Goal: Transaction & Acquisition: Subscribe to service/newsletter

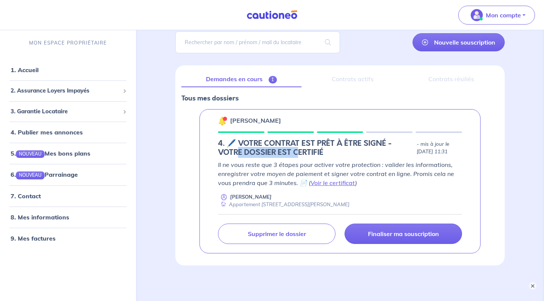
drag, startPoint x: 239, startPoint y: 148, endPoint x: 301, endPoint y: 151, distance: 61.7
click at [301, 151] on h5 "4. 🖊️ VOTRE CONTRAT EST PRÊT À ÊTRE SIGNÉ - VOTRE DOSSIER EST CERTIFIÉ" at bounding box center [316, 148] width 196 height 18
click at [320, 182] on link "Voir le certificat" at bounding box center [333, 183] width 45 height 8
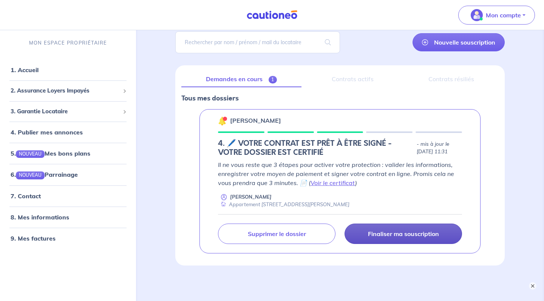
click at [408, 239] on link "Finaliser ma souscription" at bounding box center [404, 234] width 118 height 20
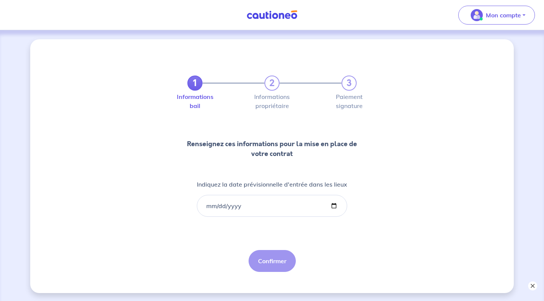
click at [530, 285] on button "×" at bounding box center [532, 285] width 9 height 9
click at [200, 205] on input "Indiquez la date prévisionnelle d'entrée dans les lieux" at bounding box center [272, 206] width 150 height 22
type input "[DATE]"
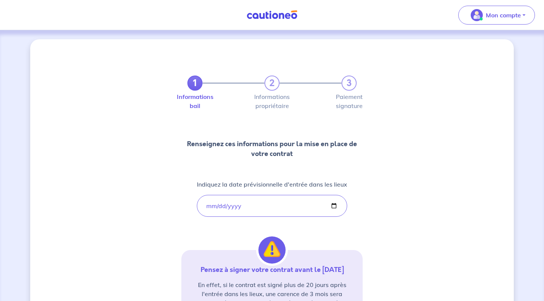
click at [334, 235] on div "1 2 3 Informations bail Informations propriétaire Paiement signature Renseignez…" at bounding box center [271, 220] width 181 height 326
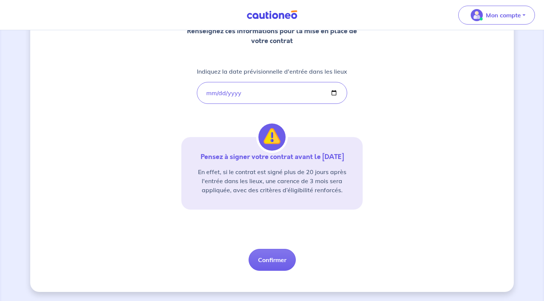
scroll to position [122, 0]
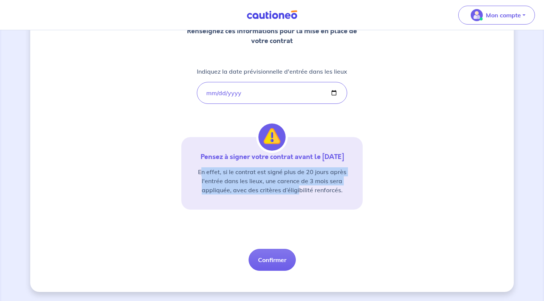
drag, startPoint x: 201, startPoint y: 173, endPoint x: 300, endPoint y: 188, distance: 99.3
click at [300, 188] on p "En effet, si le contrat est signé plus de 20 jours après l'entrée dans les lieu…" at bounding box center [271, 180] width 163 height 27
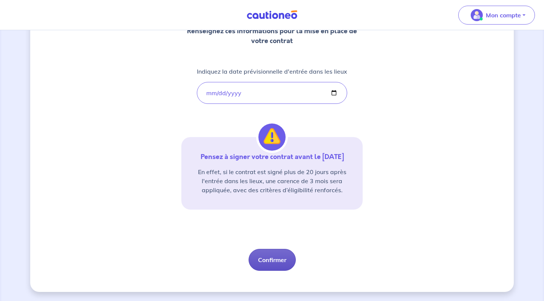
click at [272, 258] on button "Confirmer" at bounding box center [272, 260] width 47 height 22
select select "FR"
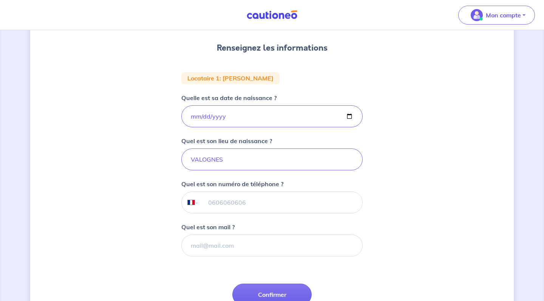
scroll to position [99, 0]
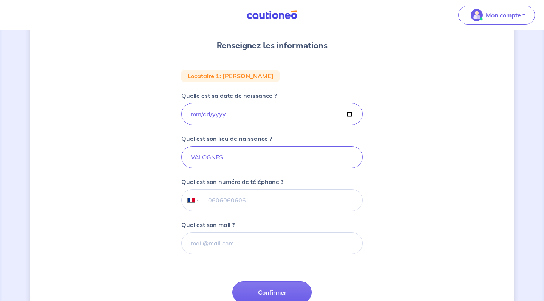
click at [234, 204] on input "tel" at bounding box center [280, 200] width 163 height 21
type input "06 84 94 73 50"
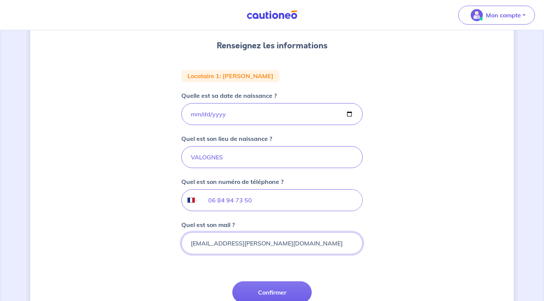
type input "[EMAIL_ADDRESS][PERSON_NAME][DOMAIN_NAME]"
click at [340, 273] on form "Locataire 1 : [PERSON_NAME] est sa date de naissance ? [DEMOGRAPHIC_DATA] Quel …" at bounding box center [271, 204] width 181 height 268
click at [307, 283] on div "Étape Précédente Précédent Confirmer Confirmer" at bounding box center [271, 306] width 79 height 50
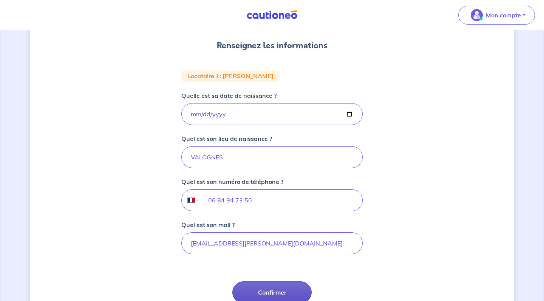
click at [284, 292] on button "Confirmer" at bounding box center [271, 292] width 79 height 22
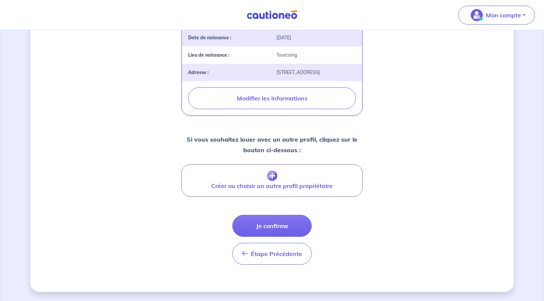
scroll to position [272, 0]
click at [292, 230] on button "Je confirme" at bounding box center [271, 226] width 79 height 22
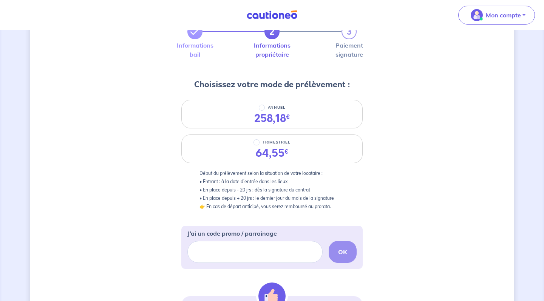
scroll to position [54, 0]
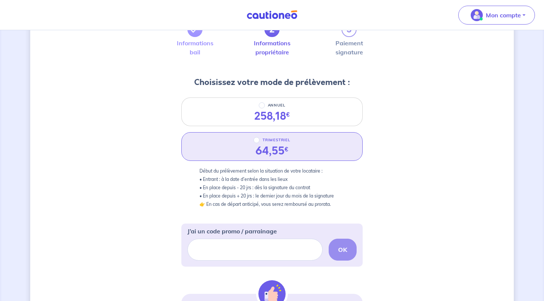
click at [317, 148] on div "TRIMESTRIEL 64,55 €" at bounding box center [271, 146] width 181 height 29
radio input "true"
click at [305, 227] on div "J’ai un code promo / parrainage OK" at bounding box center [271, 244] width 169 height 34
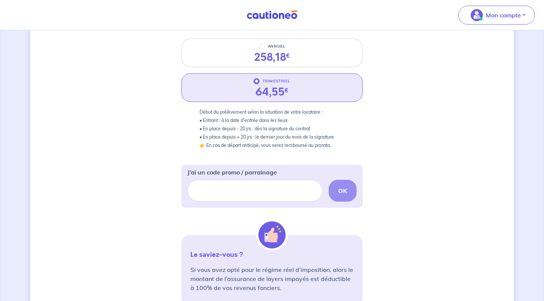
scroll to position [122, 0]
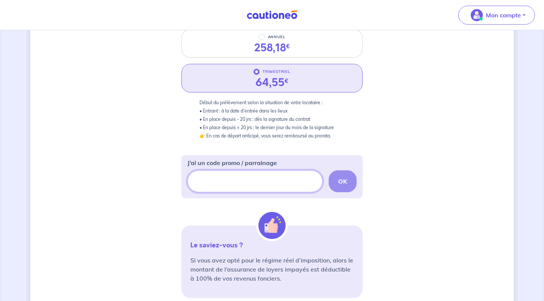
click at [238, 181] on input "J’ai un code promo / parrainage" at bounding box center [254, 181] width 135 height 22
paste input "ders-3"
click at [354, 183] on button "OK" at bounding box center [343, 181] width 28 height 22
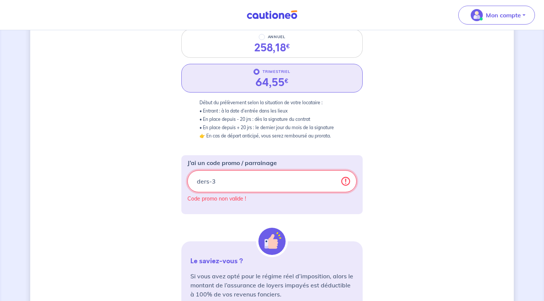
click at [254, 186] on input "ders-3" at bounding box center [271, 181] width 169 height 22
paste input "[PERSON_NAME]-649n"
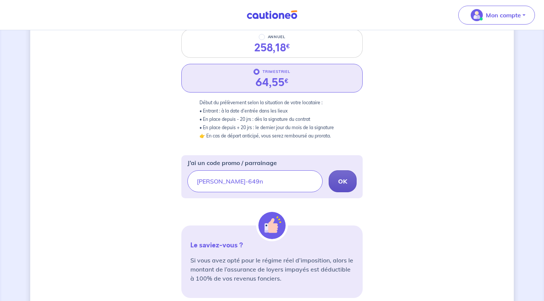
click at [333, 177] on button "OK" at bounding box center [343, 181] width 28 height 22
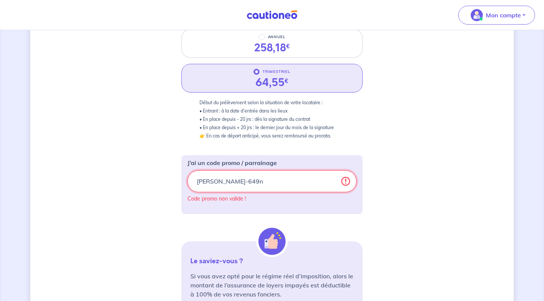
click at [217, 184] on input "[PERSON_NAME]-649n" at bounding box center [271, 181] width 169 height 22
paste input "[PERSON_NAME]-628"
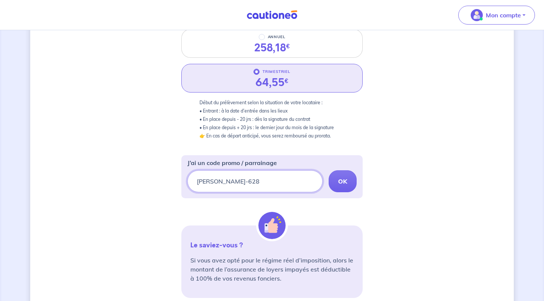
type input "[PERSON_NAME]-628"
click at [357, 182] on div "J’ai un code promo / parrainage [PERSON_NAME]-628 OK" at bounding box center [271, 176] width 181 height 43
click at [345, 181] on strong "OK" at bounding box center [342, 182] width 9 height 8
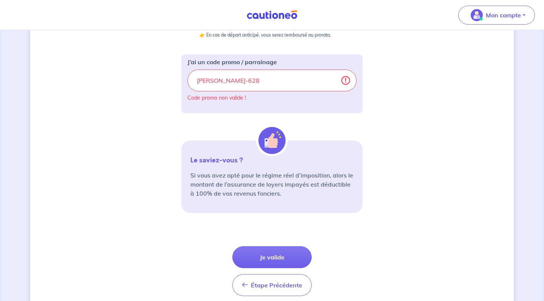
scroll to position [240, 0]
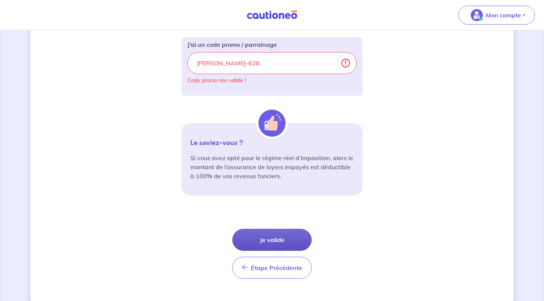
click at [273, 238] on button "Je valide" at bounding box center [271, 240] width 79 height 22
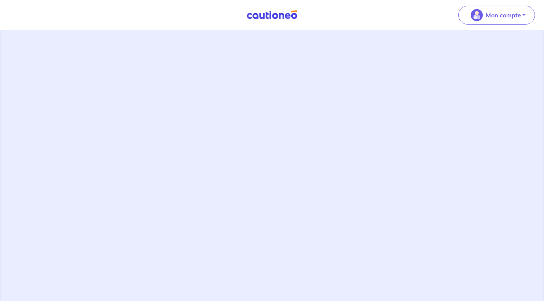
scroll to position [3, 0]
